Goal: Task Accomplishment & Management: Manage account settings

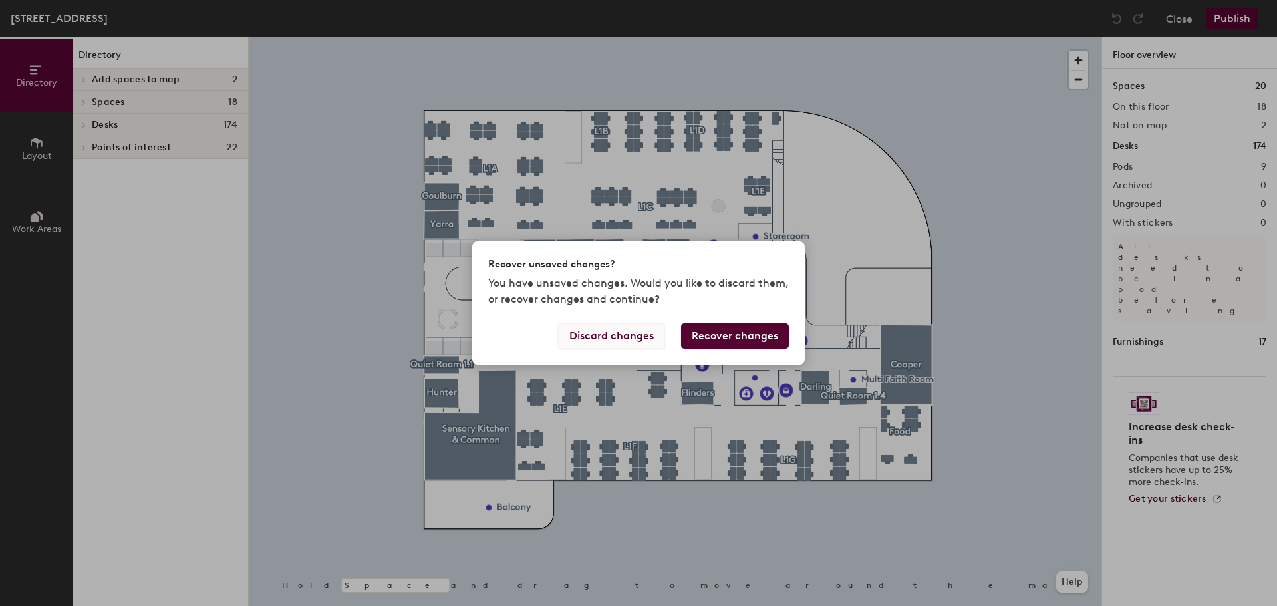
click at [650, 335] on button "Discard changes" at bounding box center [611, 335] width 107 height 25
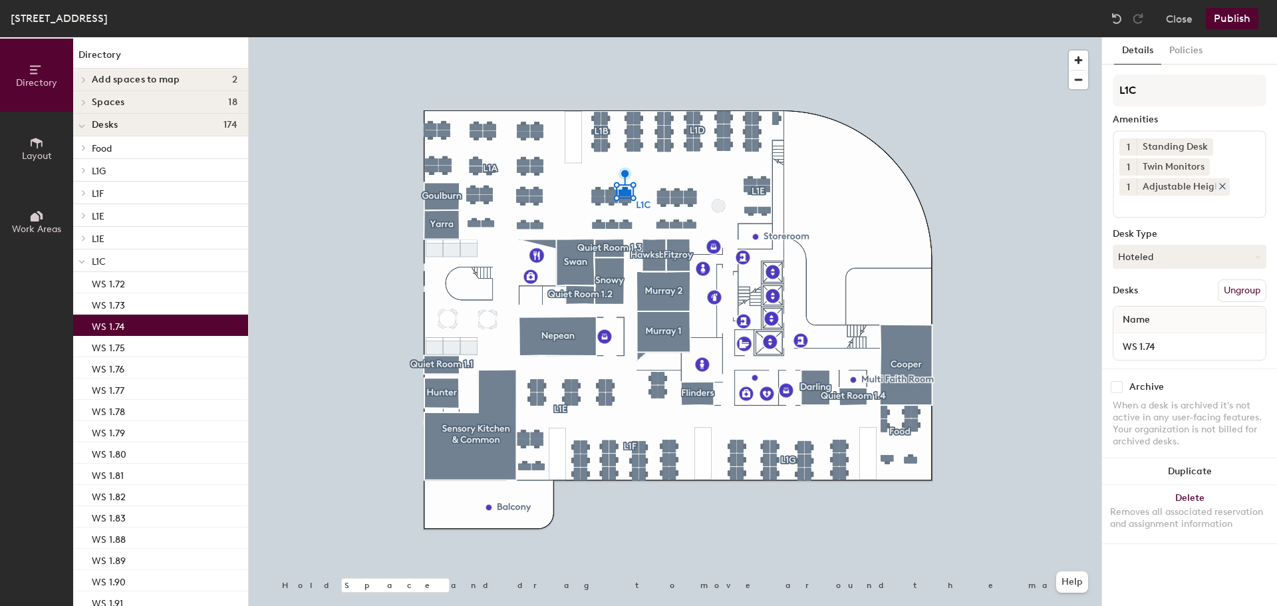
click at [1219, 184] on icon at bounding box center [1221, 186] width 9 height 9
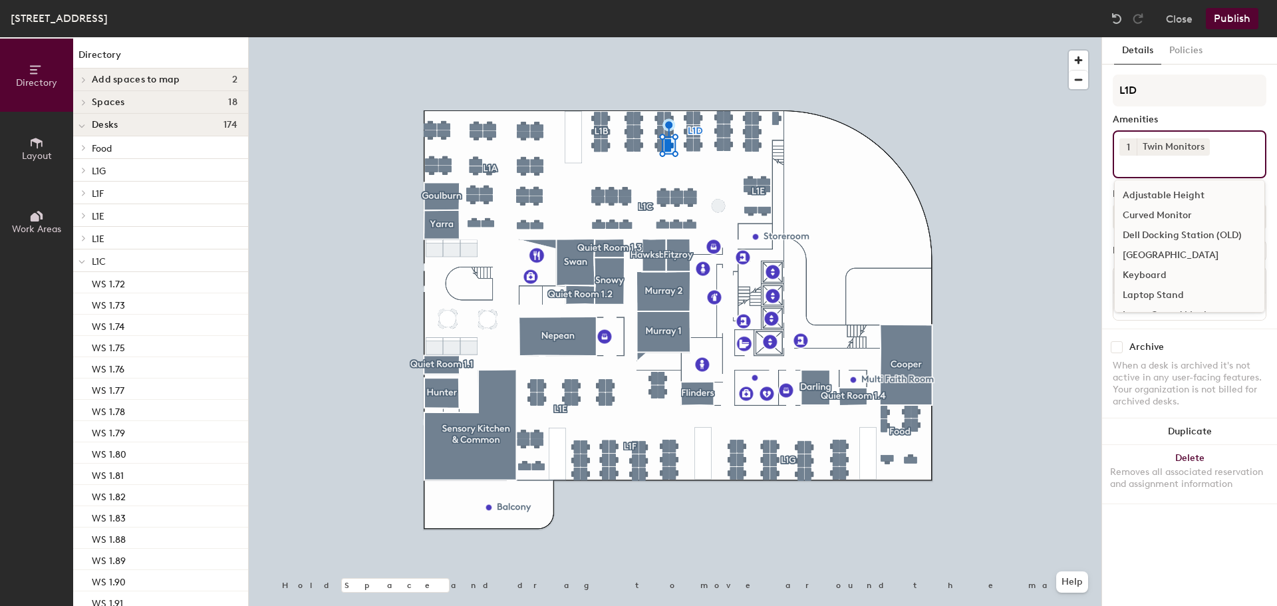
click at [1215, 150] on div "1 Twin Monitors Adjustable Height Curved Monitor Dell Docking Station (OLD) Doc…" at bounding box center [1189, 154] width 154 height 48
click at [1184, 191] on div "Adjustable Height" at bounding box center [1189, 196] width 150 height 20
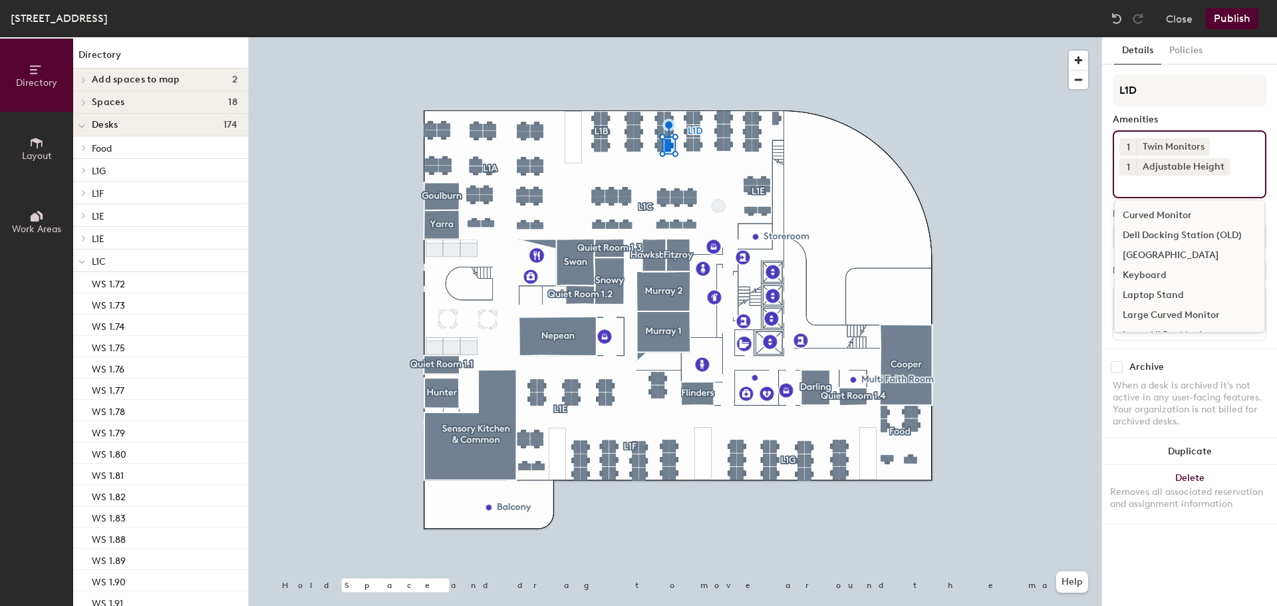
click at [1217, 189] on input at bounding box center [1179, 184] width 120 height 16
click at [1171, 292] on div "Standing Desk" at bounding box center [1189, 297] width 150 height 20
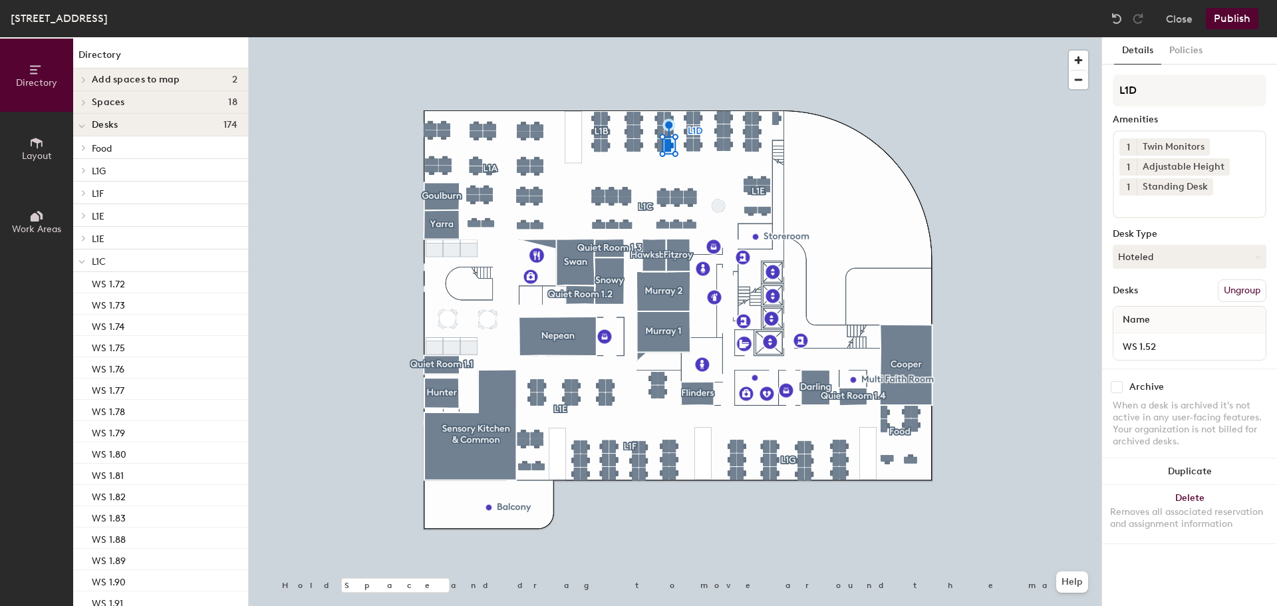
click at [1235, 14] on button "Publish" at bounding box center [1231, 18] width 53 height 21
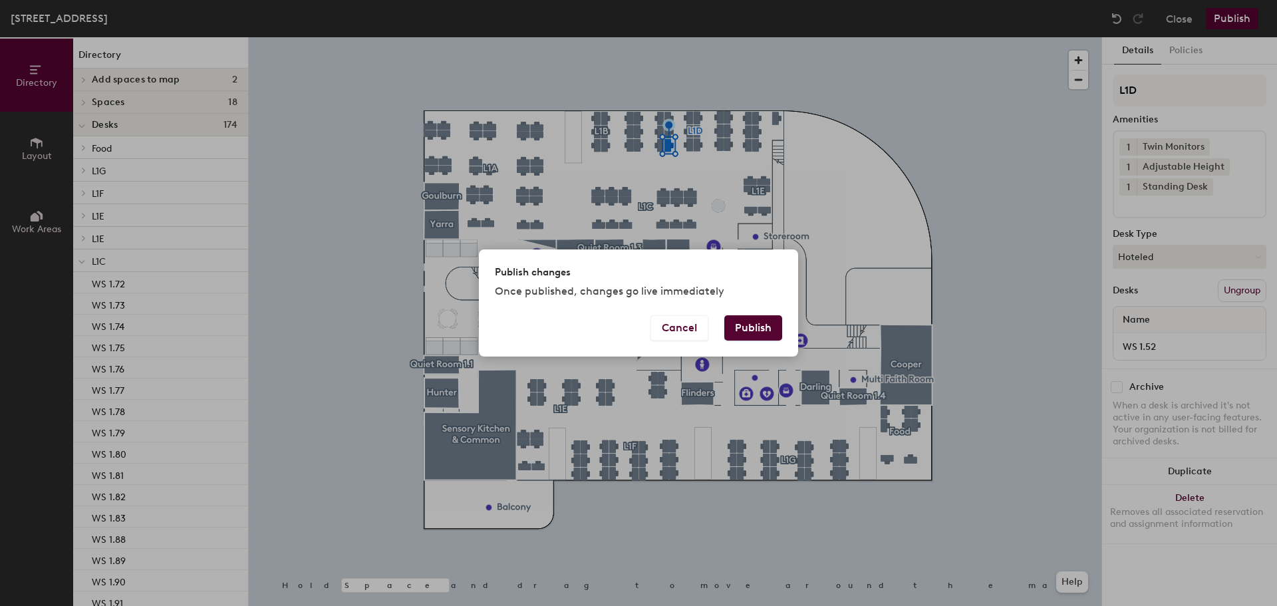
click at [754, 333] on button "Publish" at bounding box center [753, 327] width 58 height 25
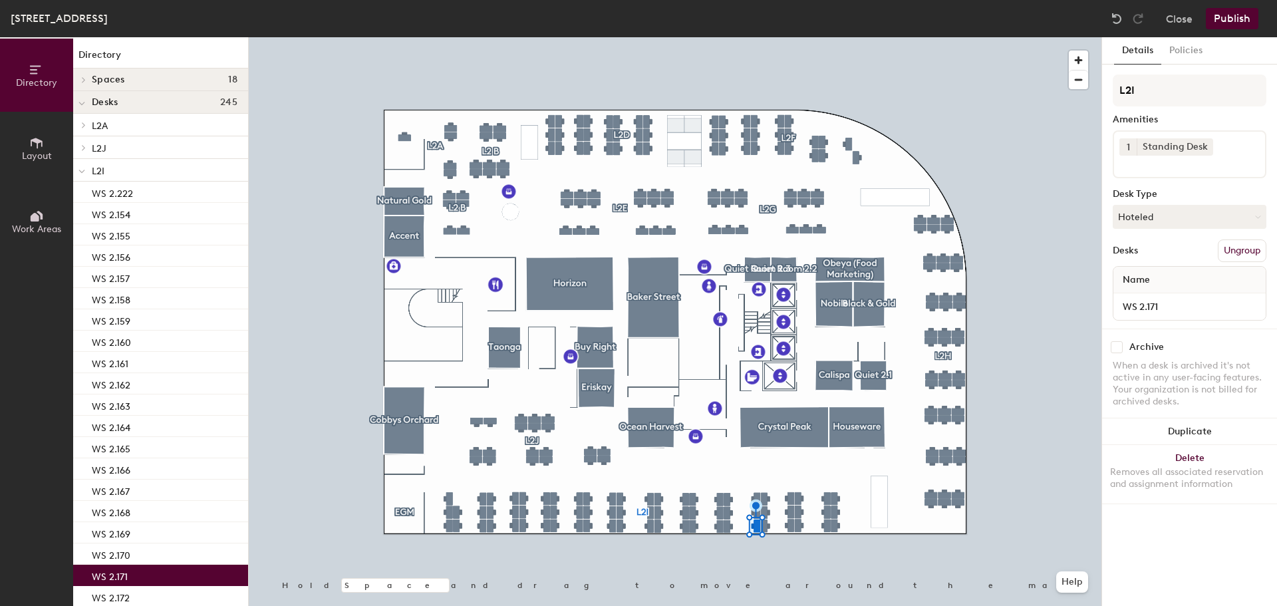
click at [1184, 166] on input at bounding box center [1179, 164] width 120 height 16
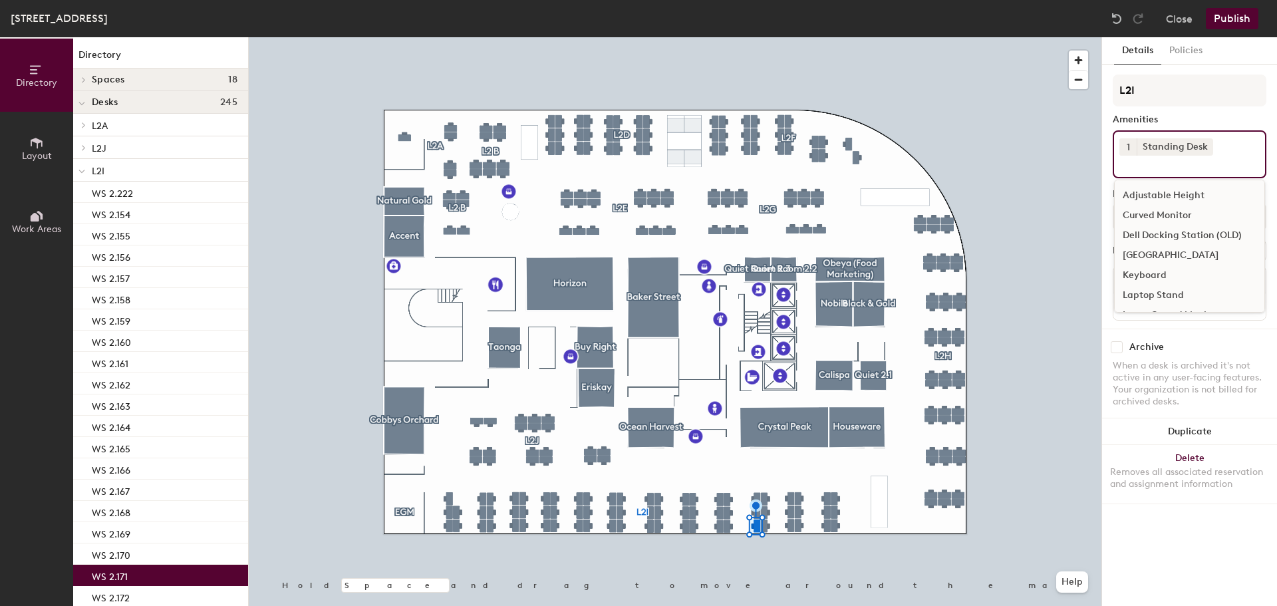
click at [1180, 195] on div "Adjustable Height" at bounding box center [1189, 196] width 150 height 20
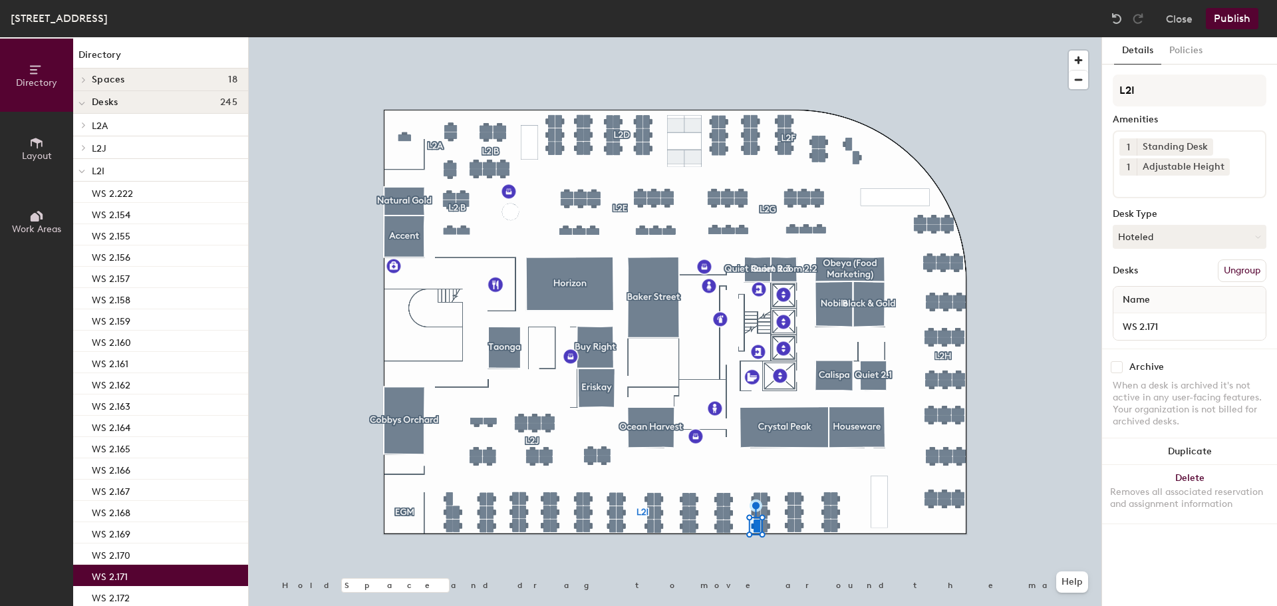
click at [1232, 17] on button "Publish" at bounding box center [1231, 18] width 53 height 21
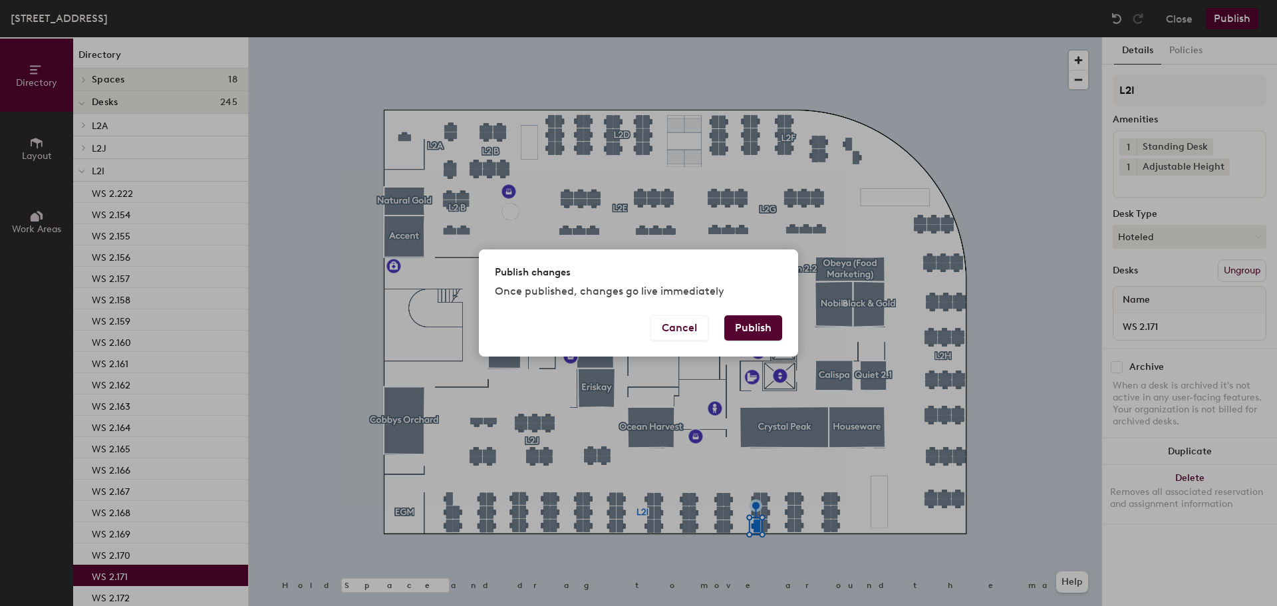
click at [763, 323] on button "Publish" at bounding box center [753, 327] width 58 height 25
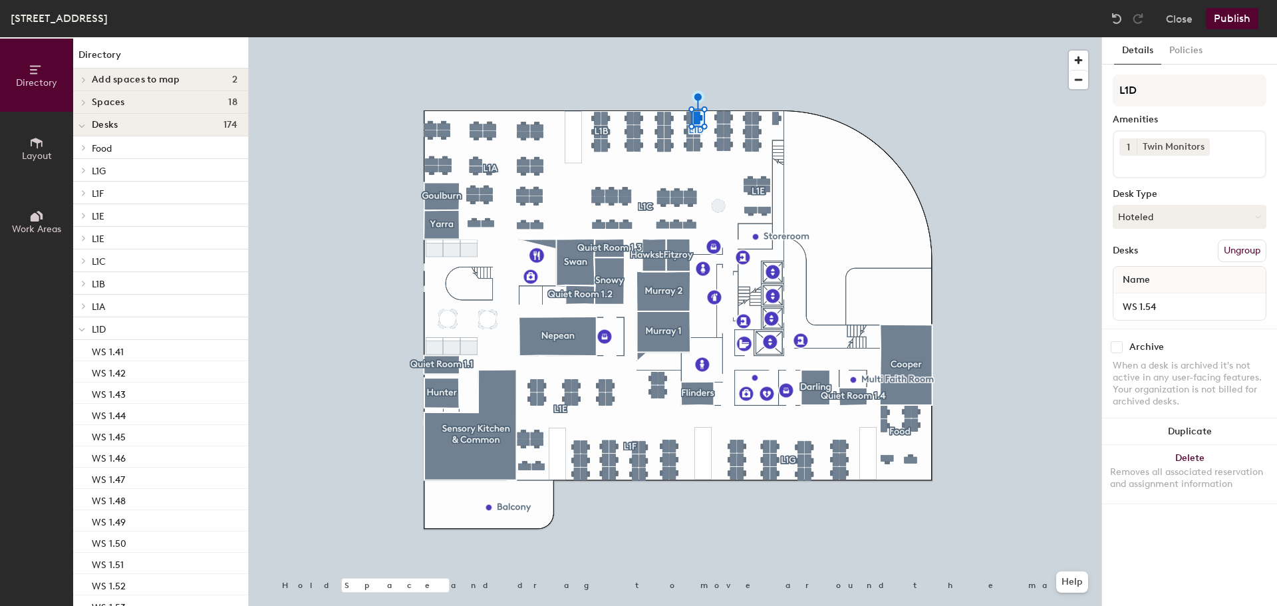
click at [1160, 170] on input at bounding box center [1179, 164] width 120 height 16
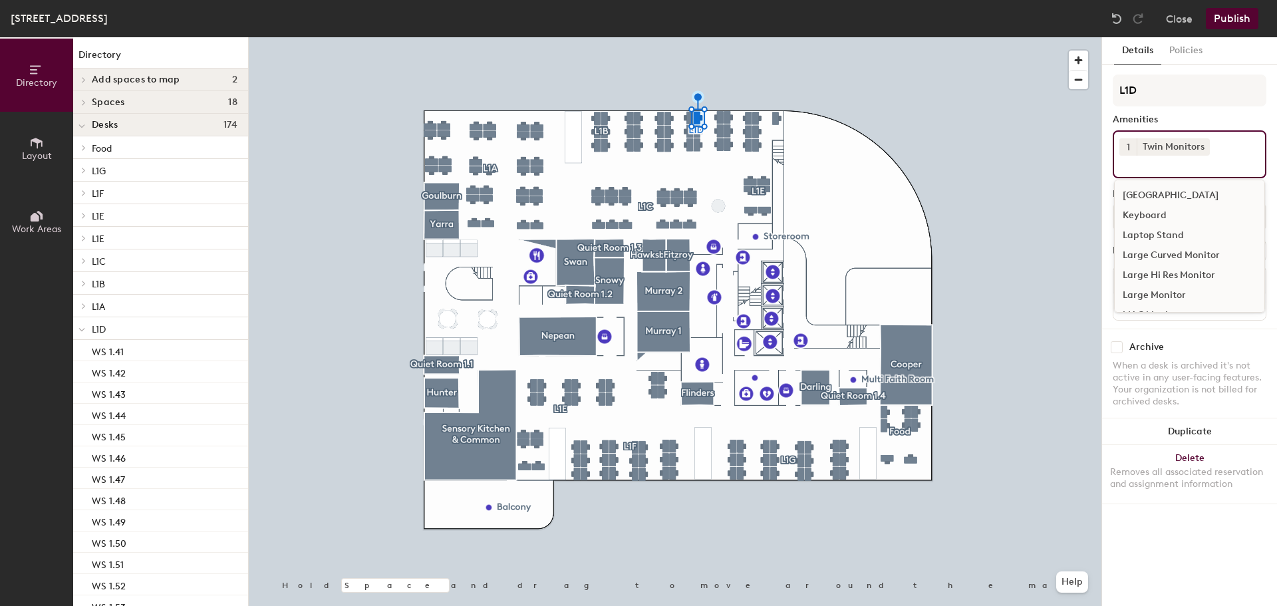
scroll to position [133, 0]
click at [1152, 297] on div "Standing Desk" at bounding box center [1189, 302] width 150 height 20
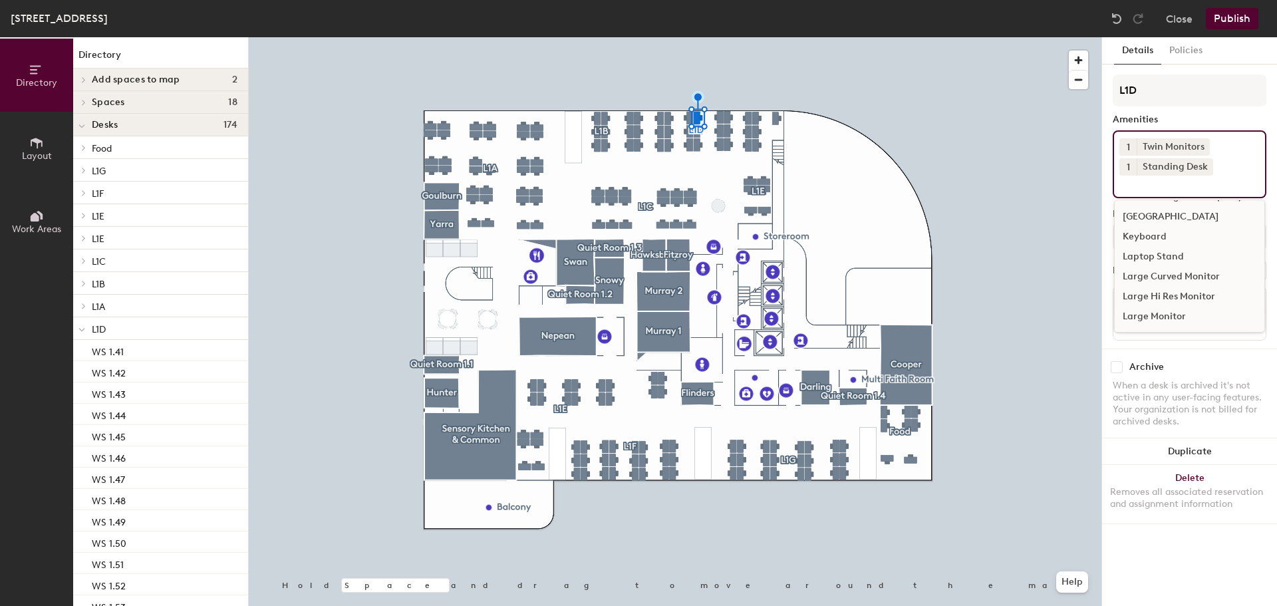
scroll to position [0, 0]
click at [1171, 211] on div "Adjustable Height" at bounding box center [1189, 215] width 150 height 20
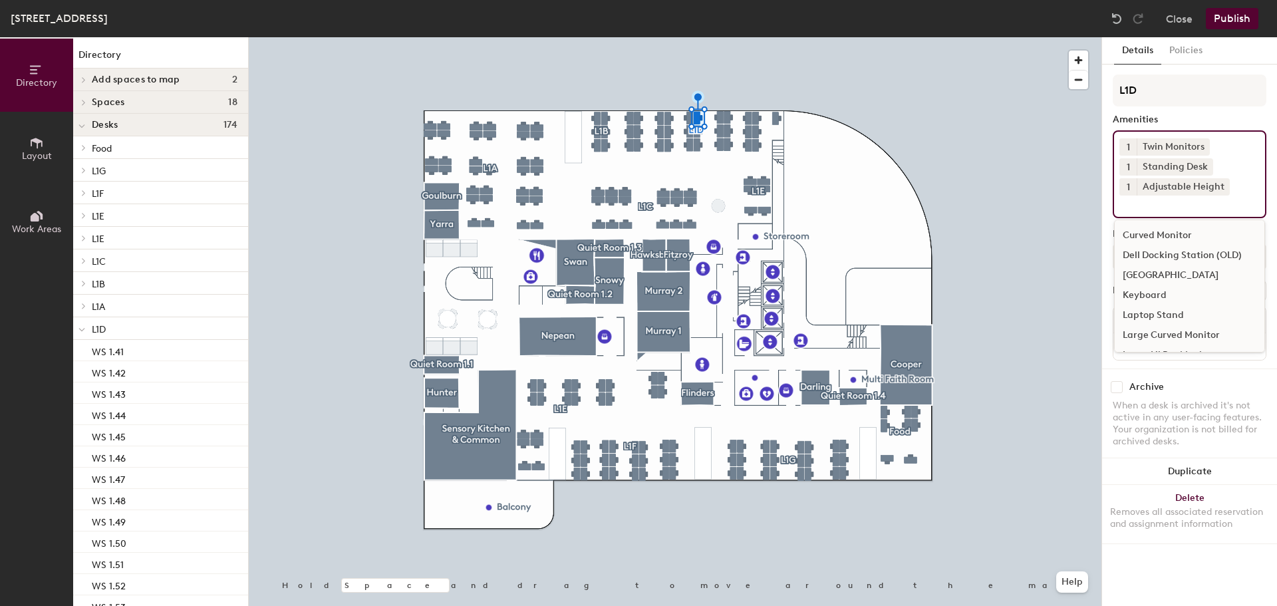
click at [1230, 21] on button "Publish" at bounding box center [1231, 18] width 53 height 21
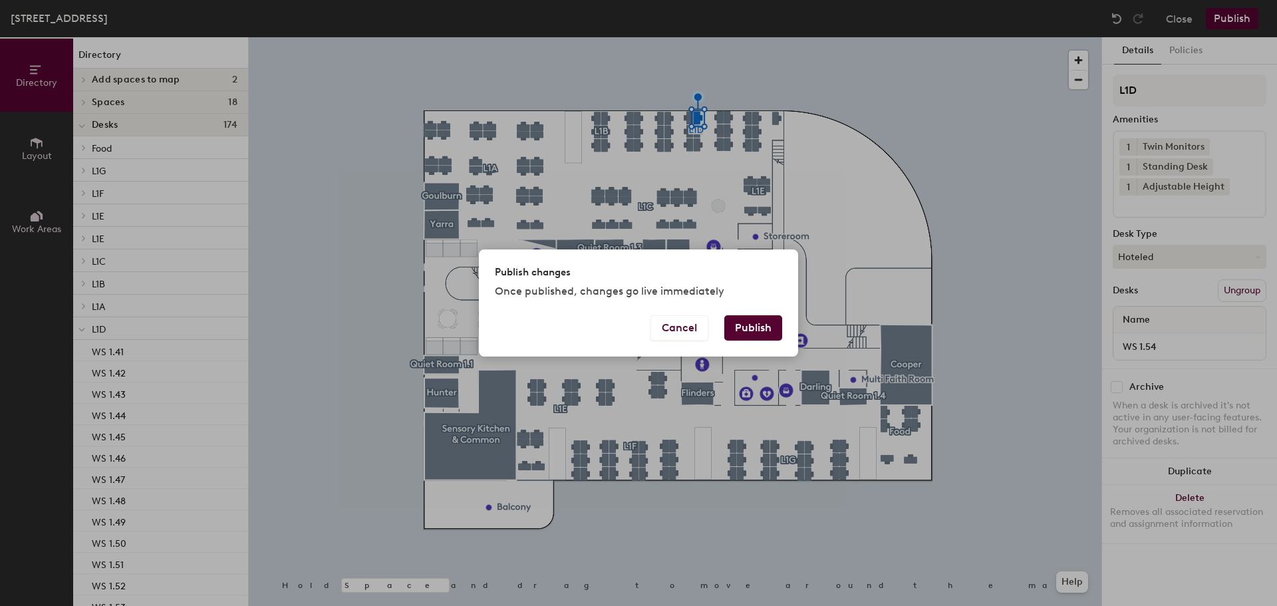
click at [758, 332] on button "Publish" at bounding box center [753, 327] width 58 height 25
